Goal: Transaction & Acquisition: Purchase product/service

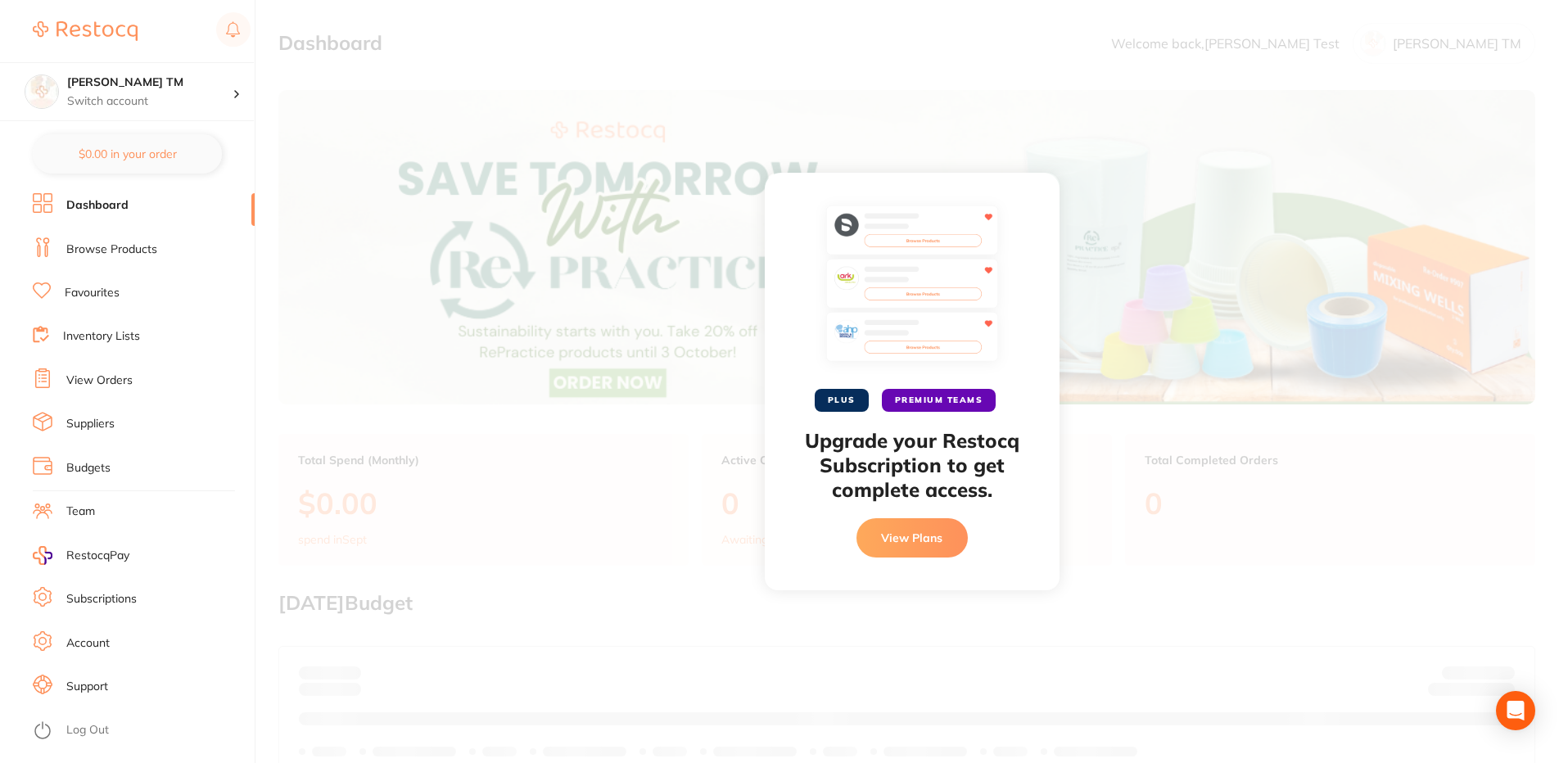
click at [115, 249] on link "Browse Products" at bounding box center [111, 249] width 91 height 16
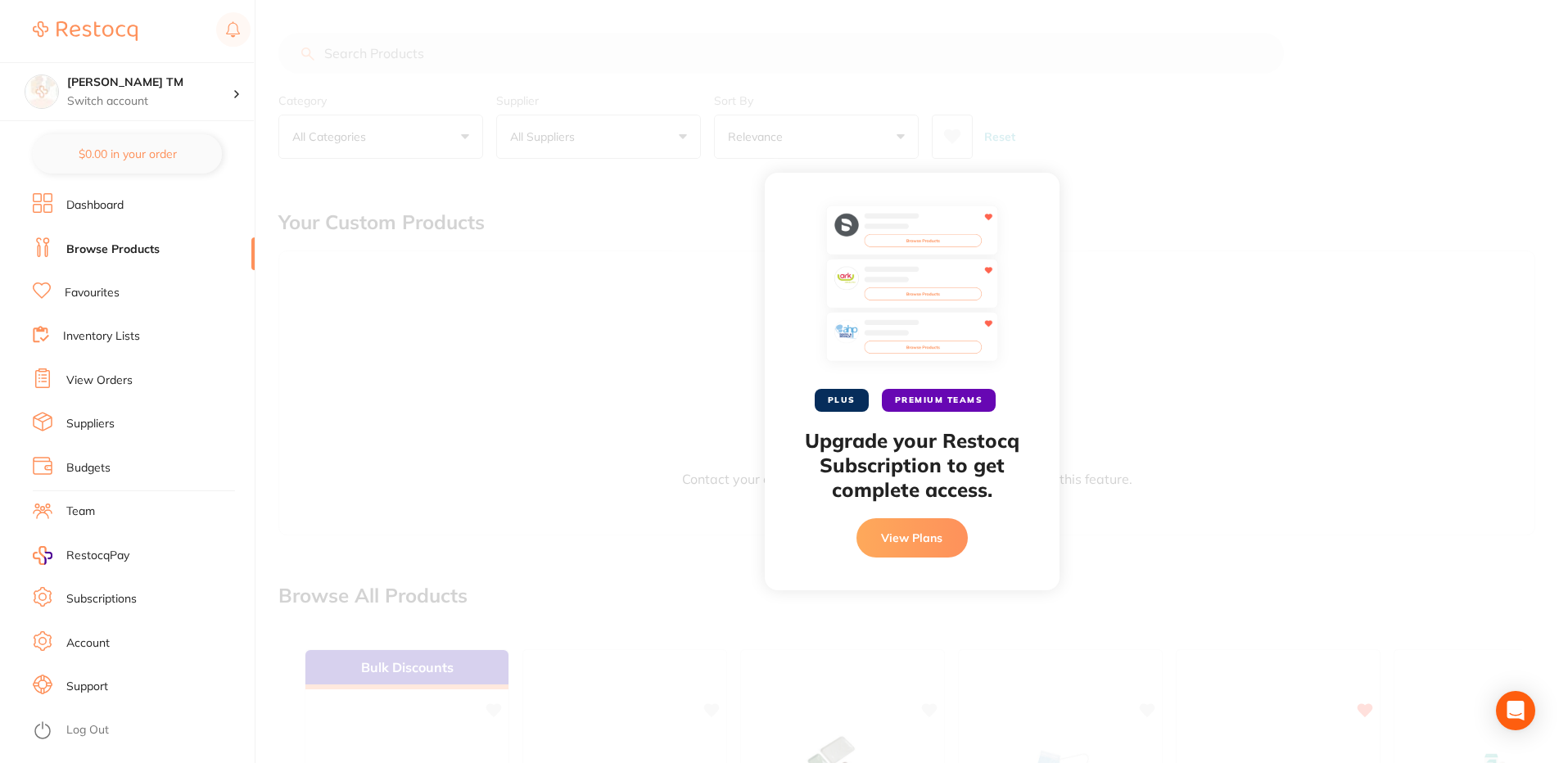
click at [100, 243] on link "Browse Products" at bounding box center [113, 249] width 94 height 16
click at [934, 545] on button "View Plans" at bounding box center [912, 538] width 111 height 39
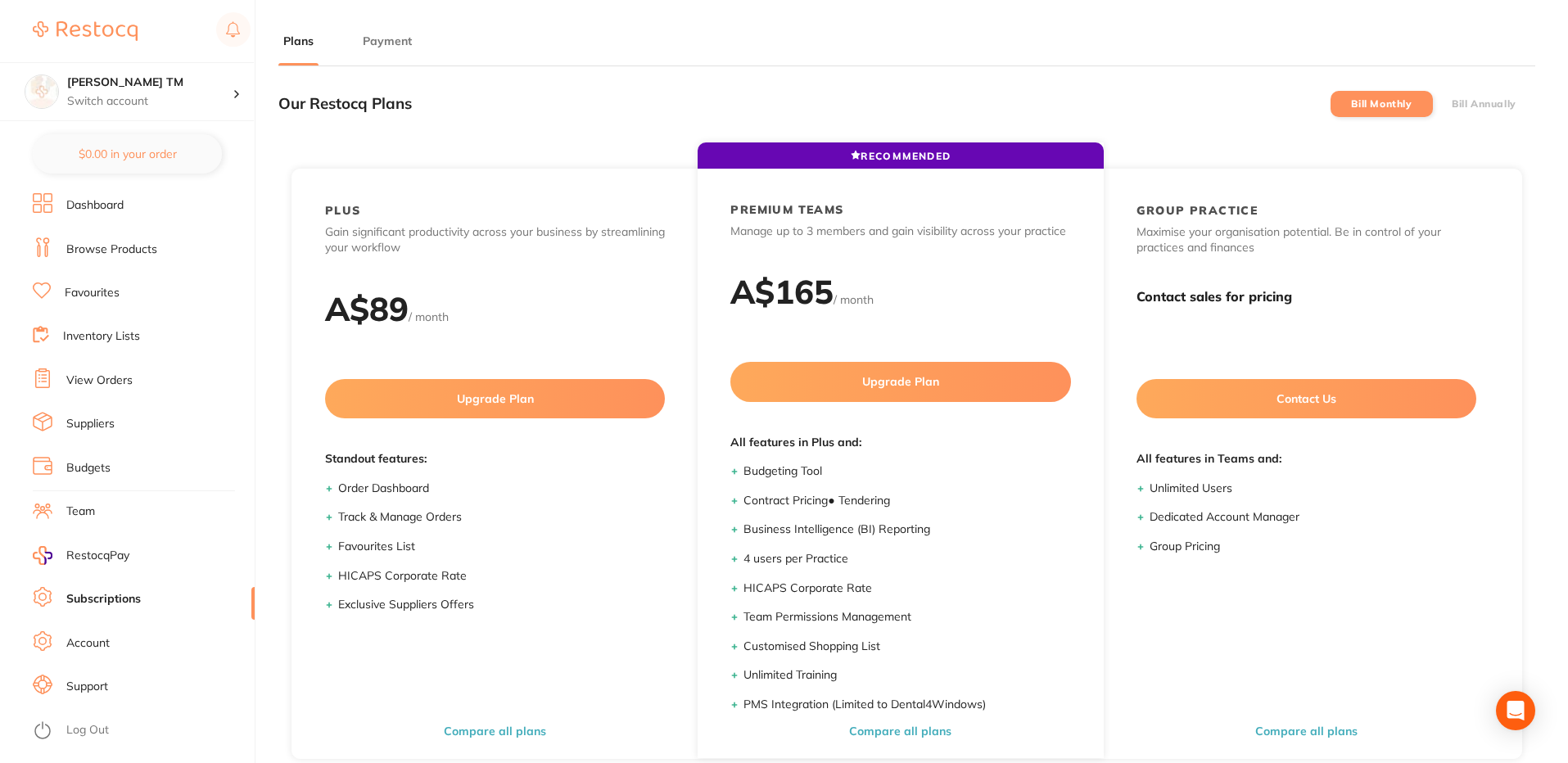
click at [82, 247] on link "Browse Products" at bounding box center [111, 249] width 91 height 16
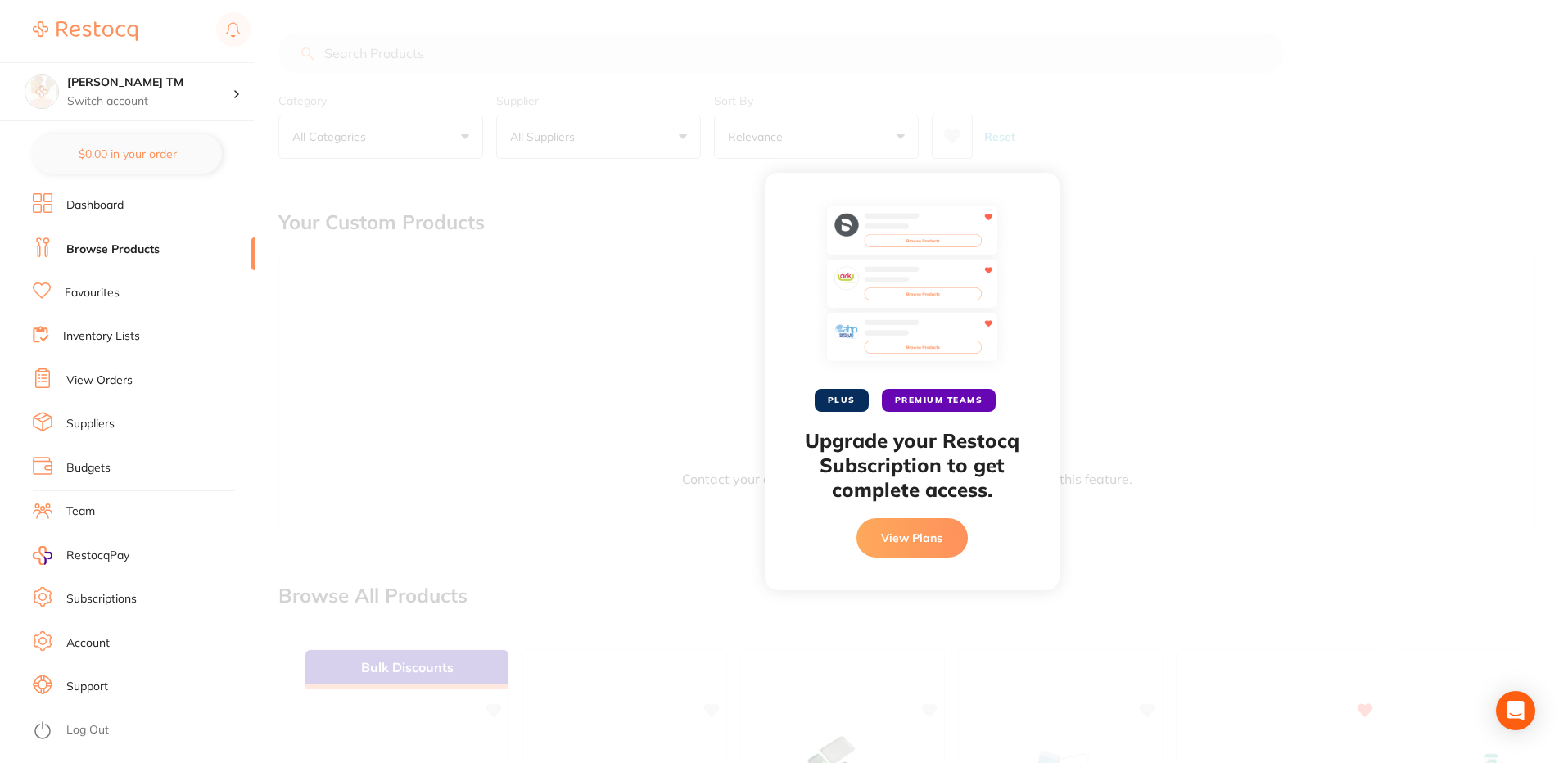
scroll to position [423, 0]
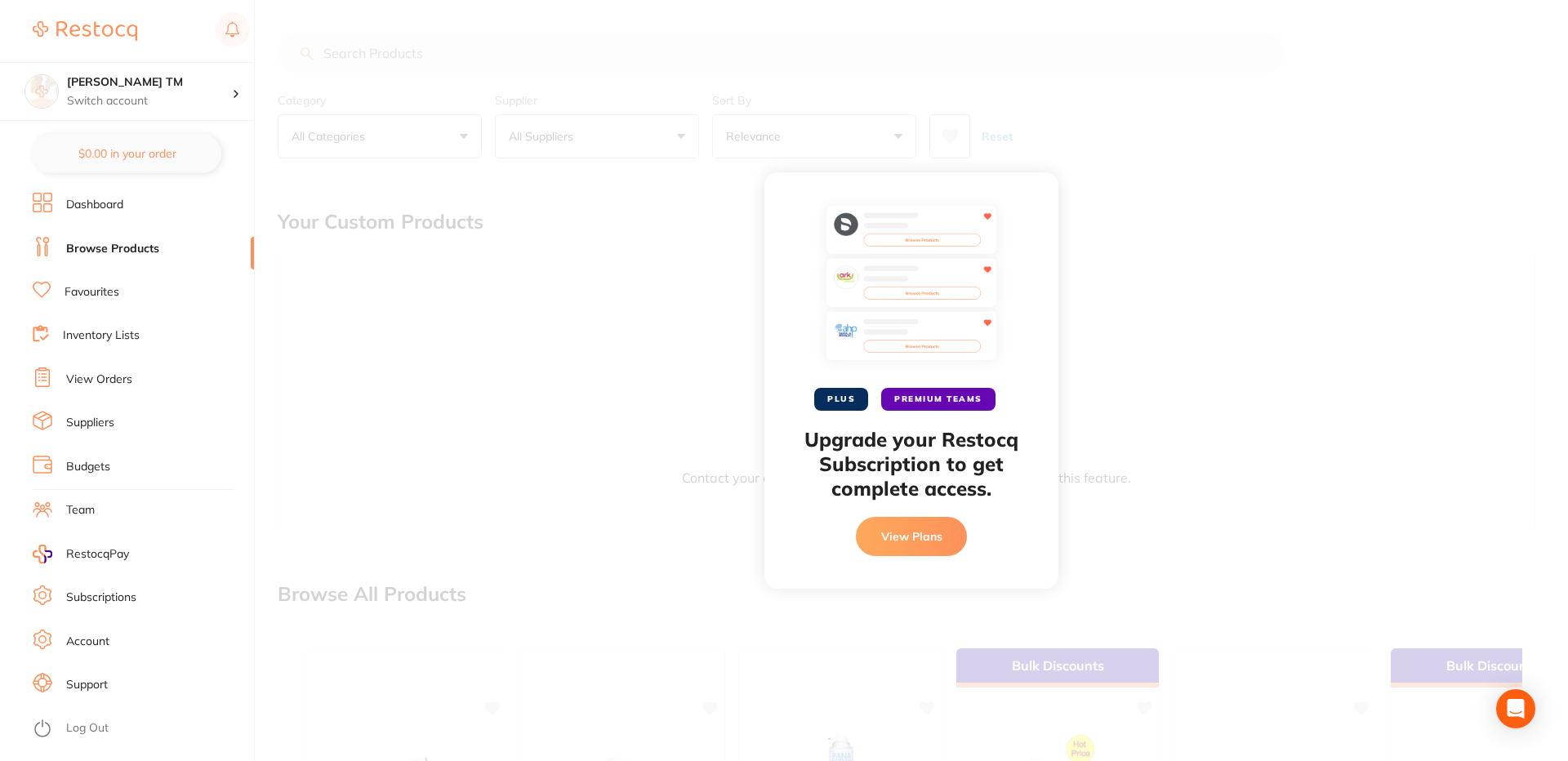
click at [81, 729] on link "Log Out" at bounding box center [87, 728] width 42 height 16
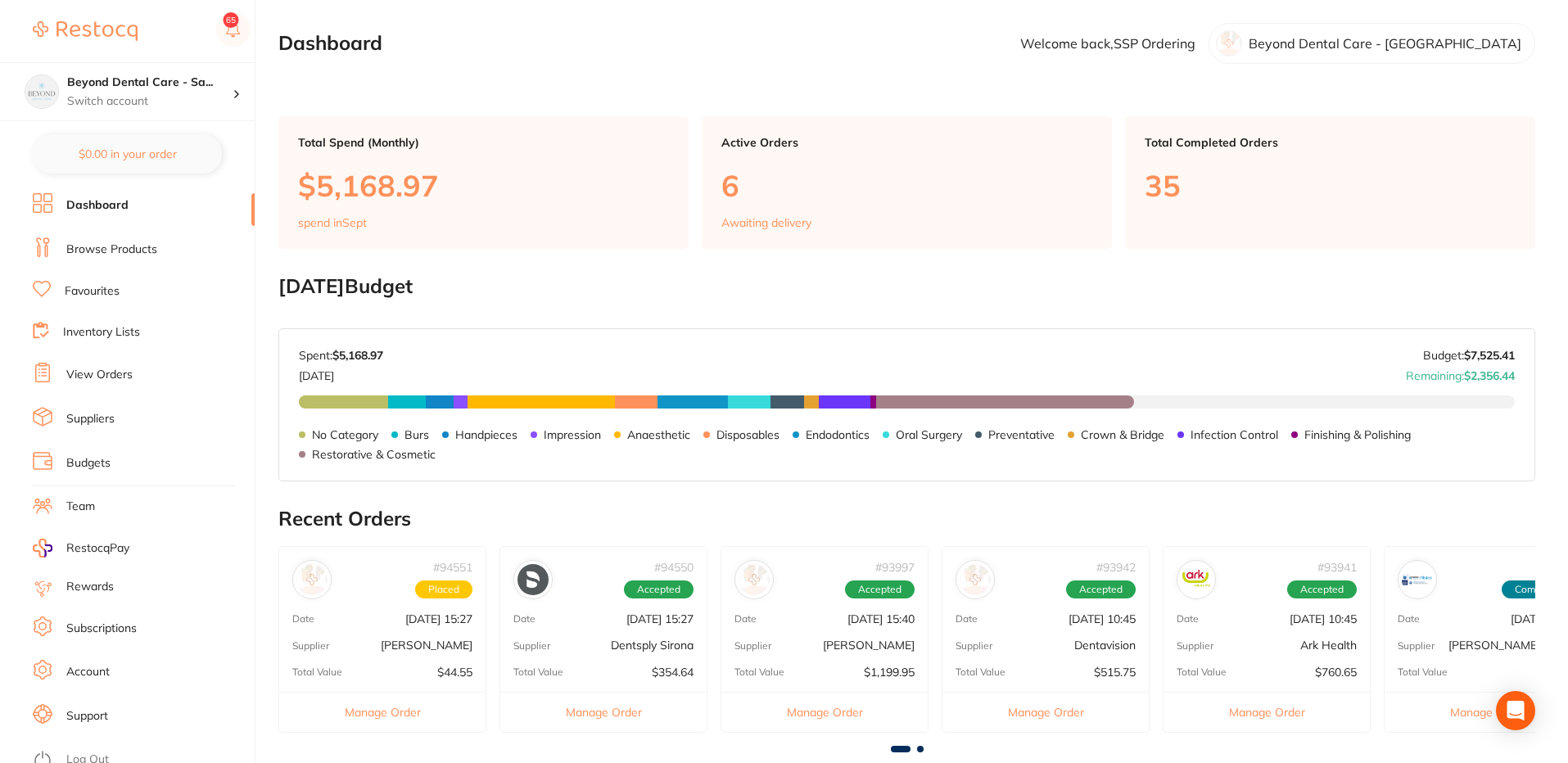
click at [112, 254] on link "Browse Products" at bounding box center [111, 249] width 91 height 16
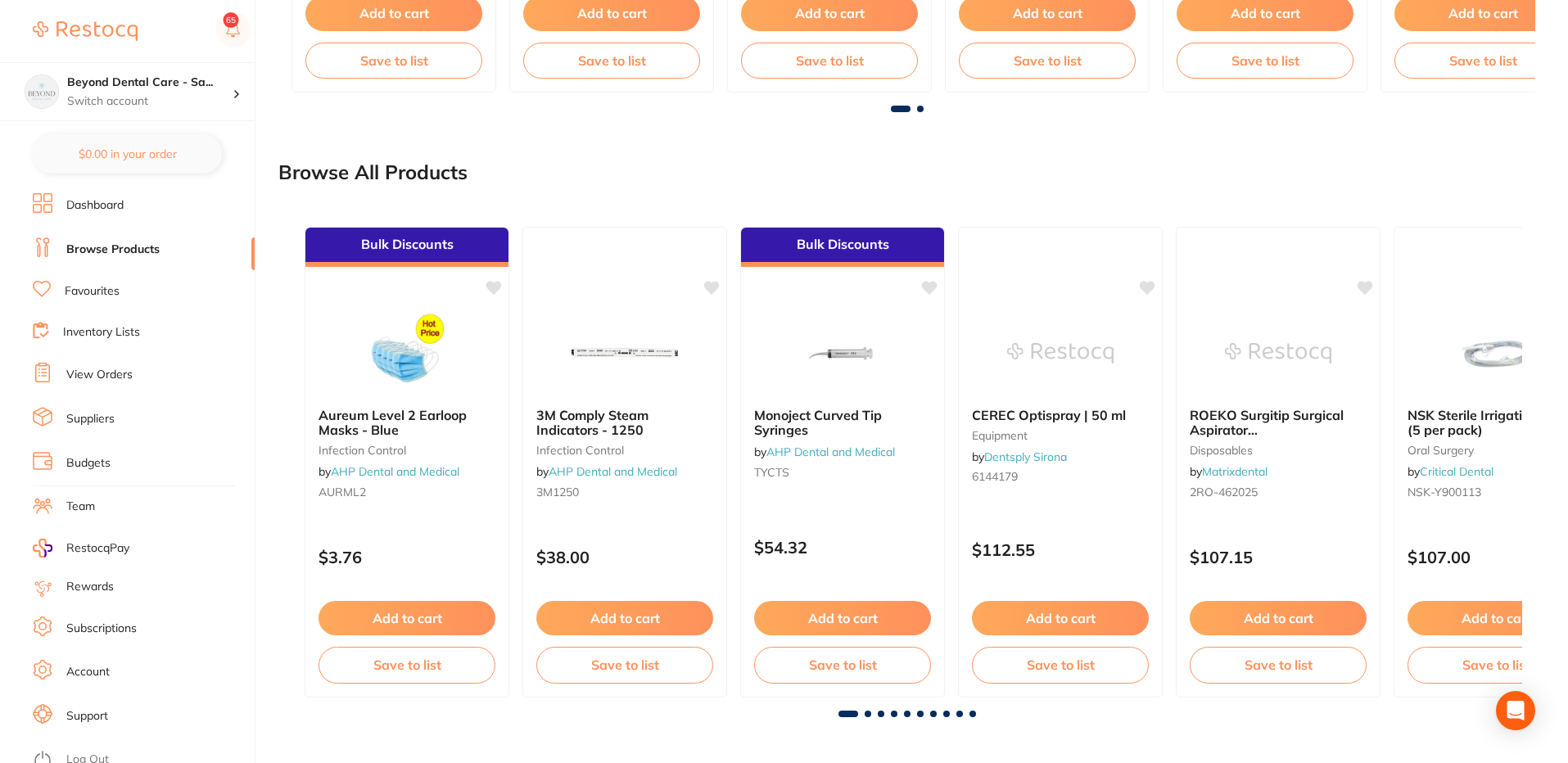
scroll to position [447, 0]
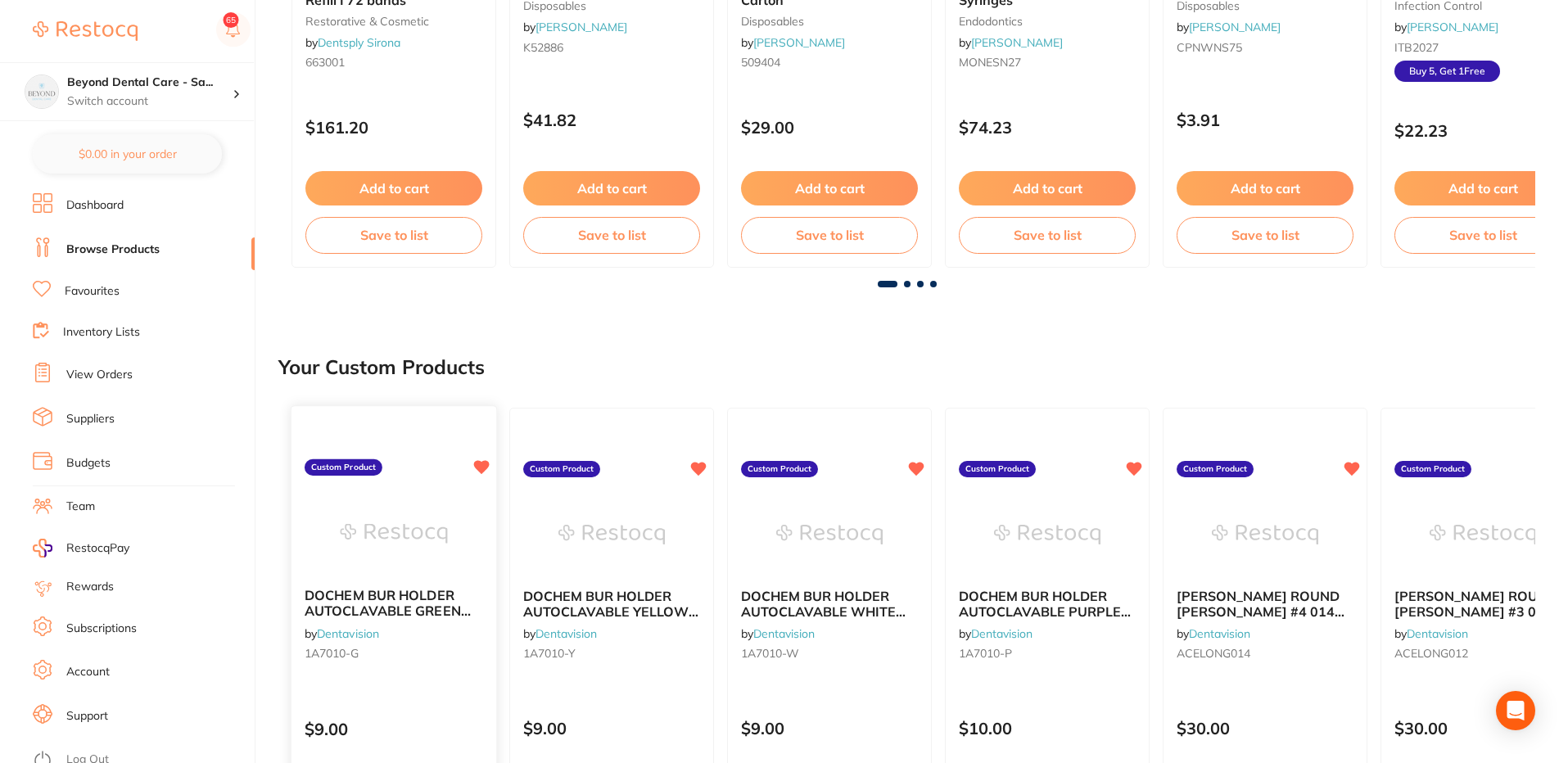
click at [383, 694] on div "DOCHEM BUR HOLDER AUTOCLAVABLE GREEN (6FG+6RA) by Dentavision 1A7010-G Custom P…" at bounding box center [395, 642] width 208 height 475
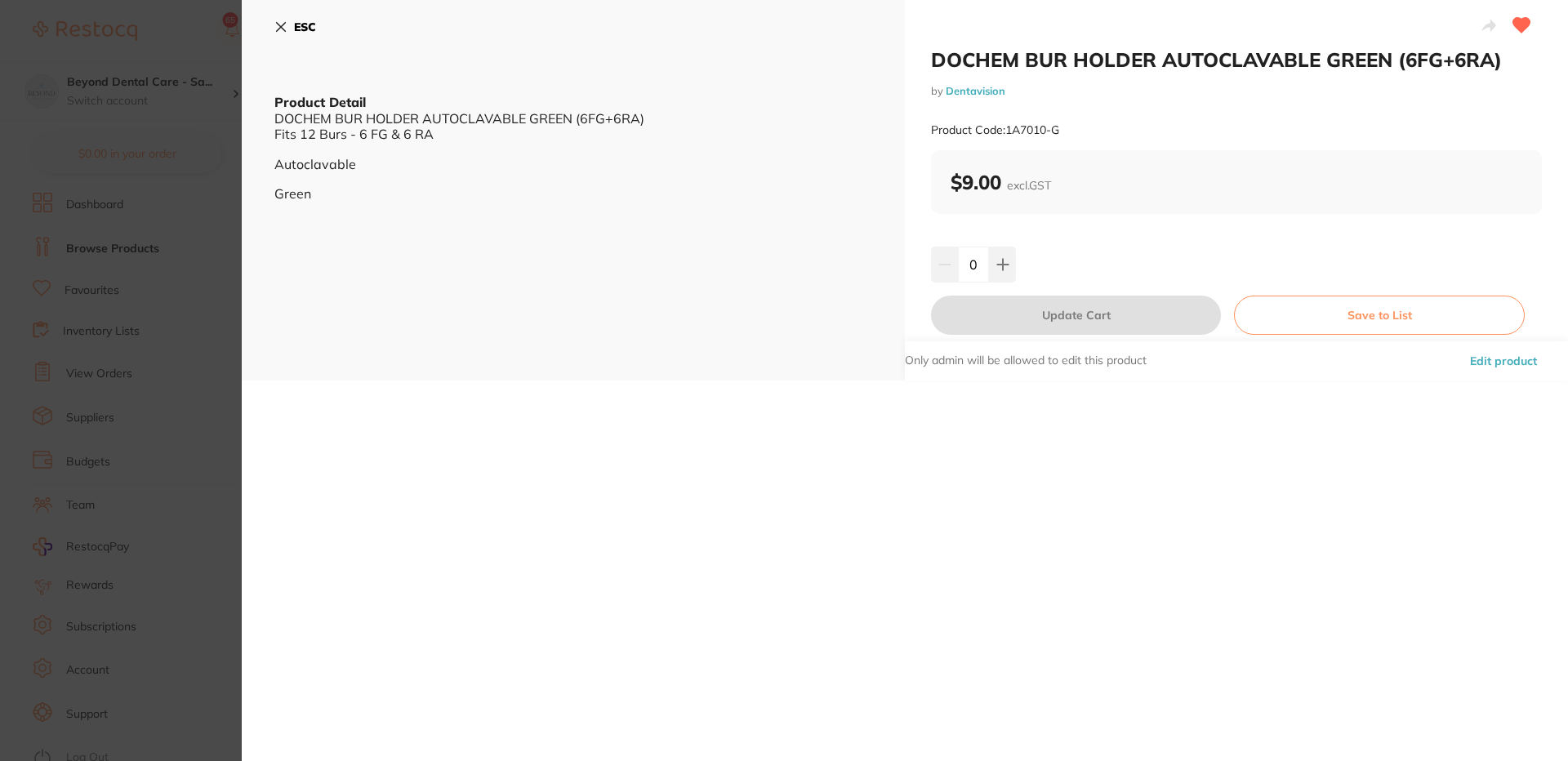
click at [958, 188] on b "$9.00 excl. GST" at bounding box center [1000, 182] width 100 height 25
